Goal: Task Accomplishment & Management: Use online tool/utility

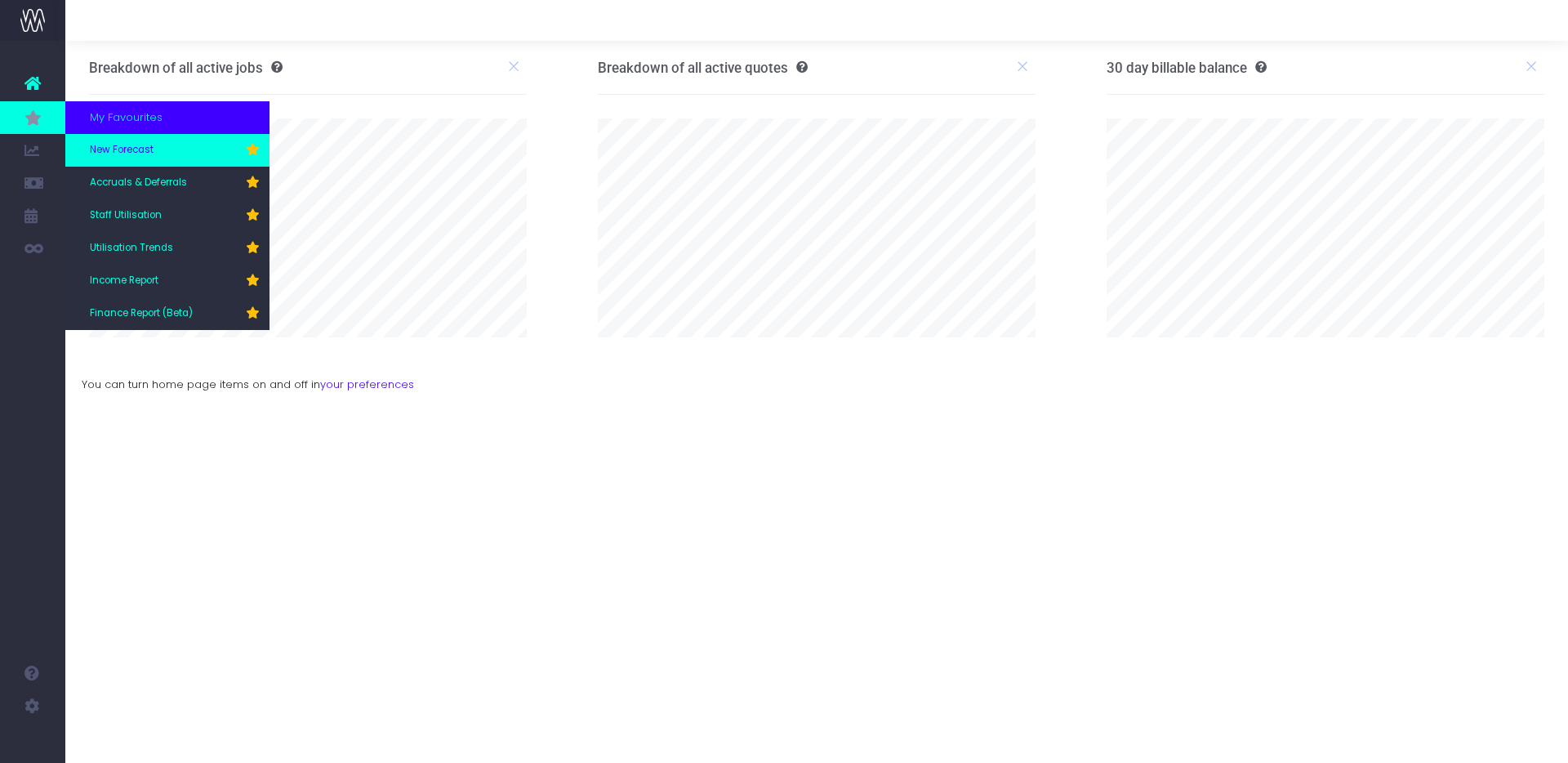
click at [144, 154] on span "New Forecast" at bounding box center [122, 150] width 64 height 15
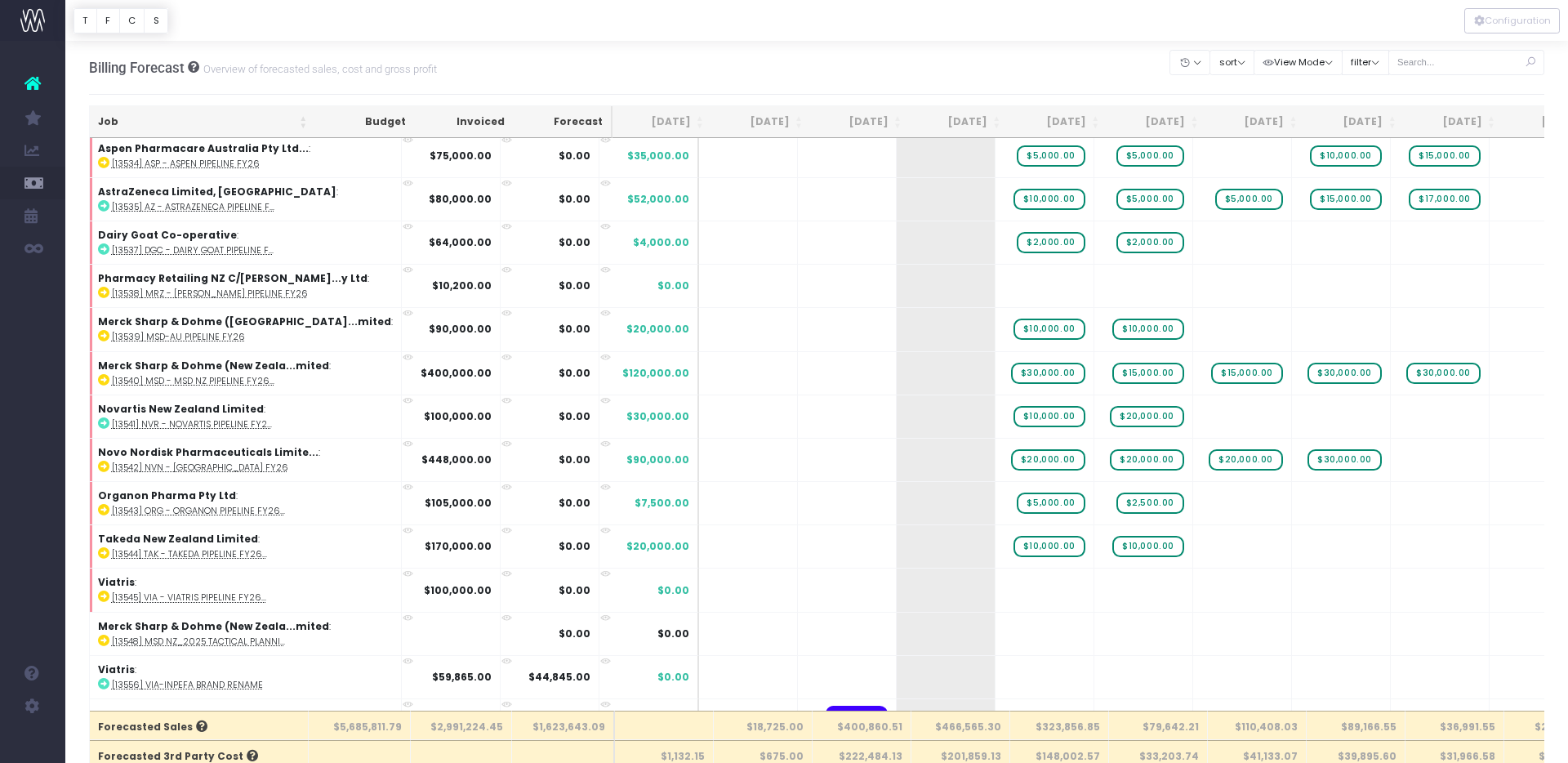
scroll to position [463, 0]
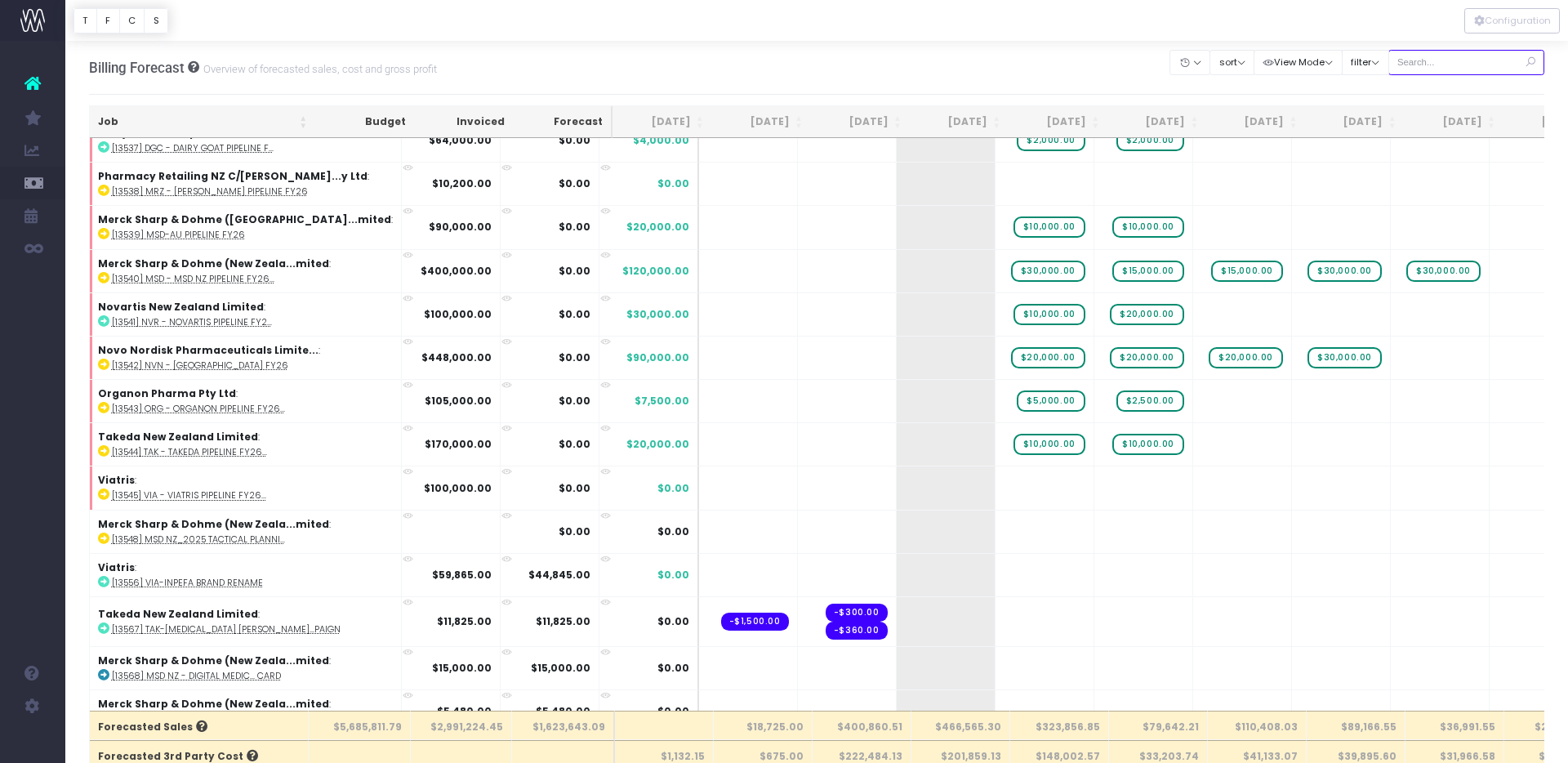
click at [1453, 67] on input "text" at bounding box center [1466, 63] width 157 height 25
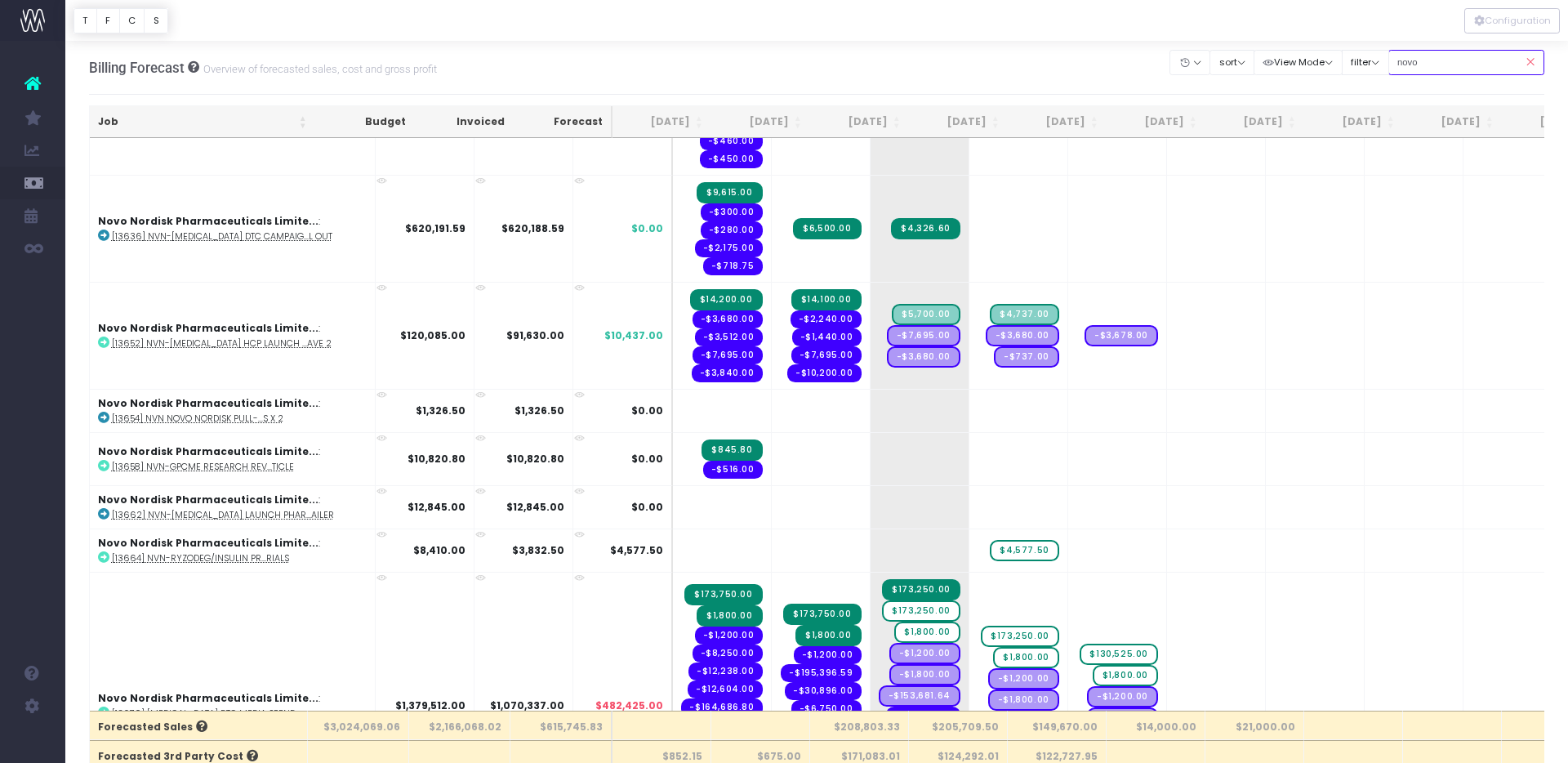
type input "novo"
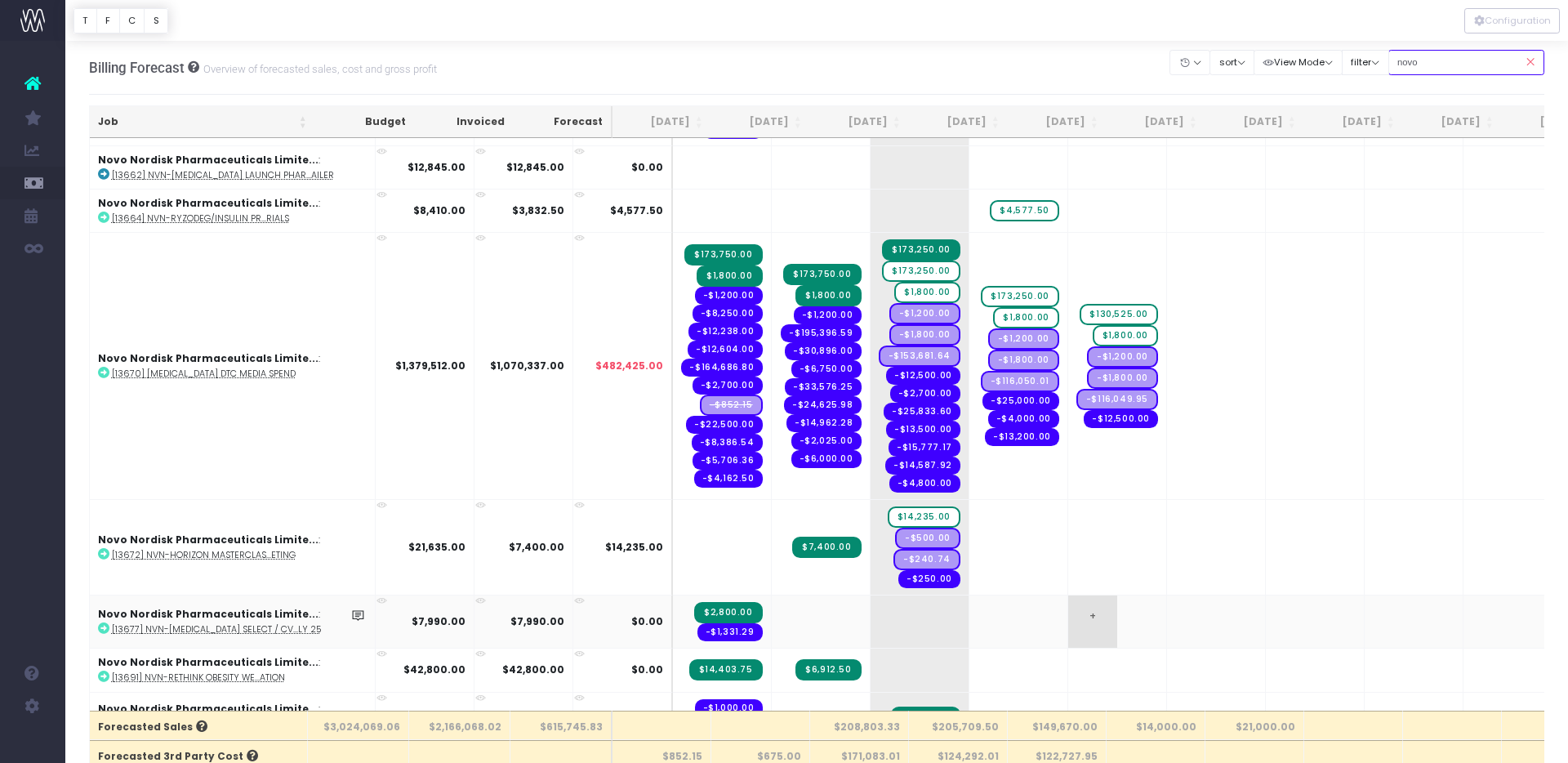
scroll to position [805, 0]
